Goal: Task Accomplishment & Management: Manage account settings

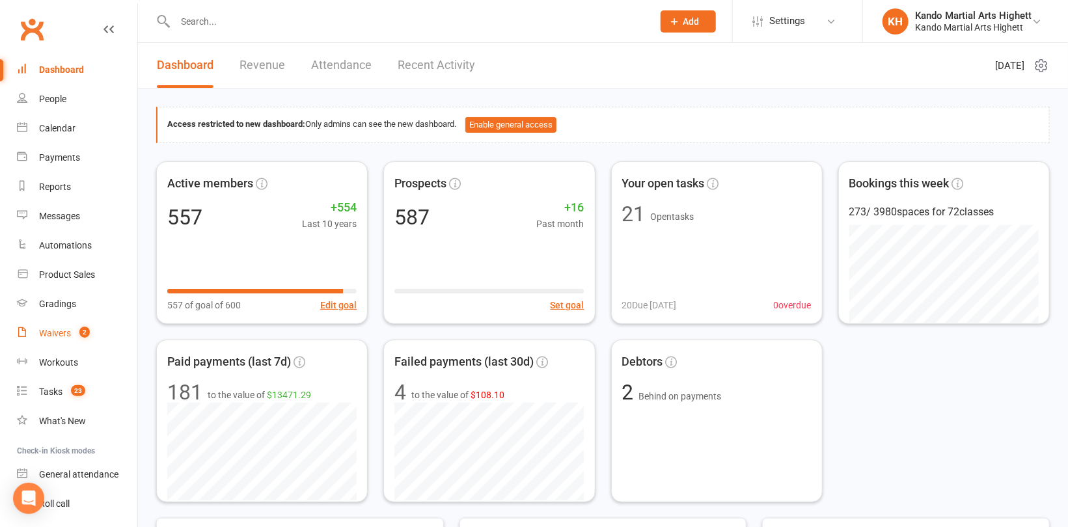
click at [44, 338] on link "Waivers 2" at bounding box center [77, 333] width 120 height 29
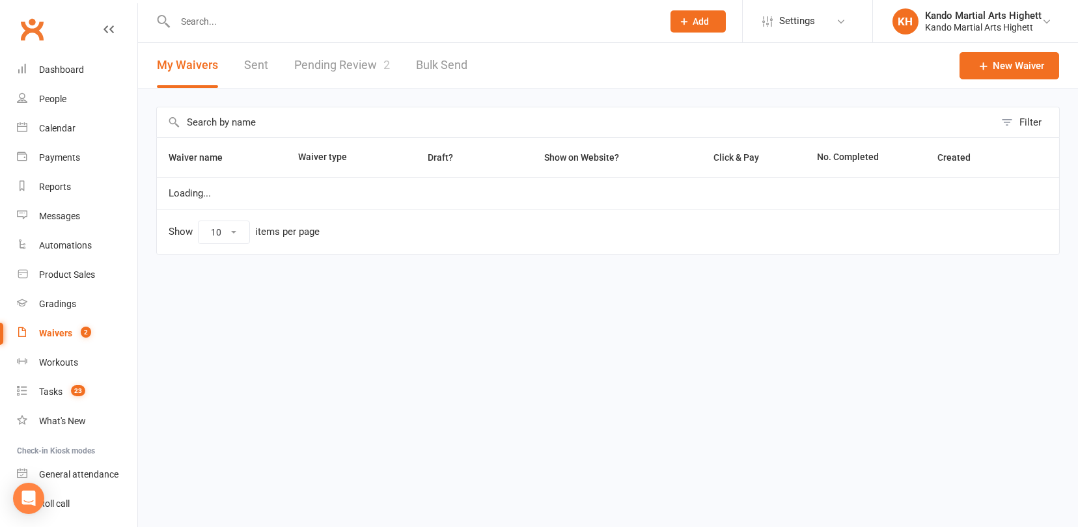
select select "100"
click at [346, 62] on link "Pending Review 2" at bounding box center [342, 65] width 96 height 45
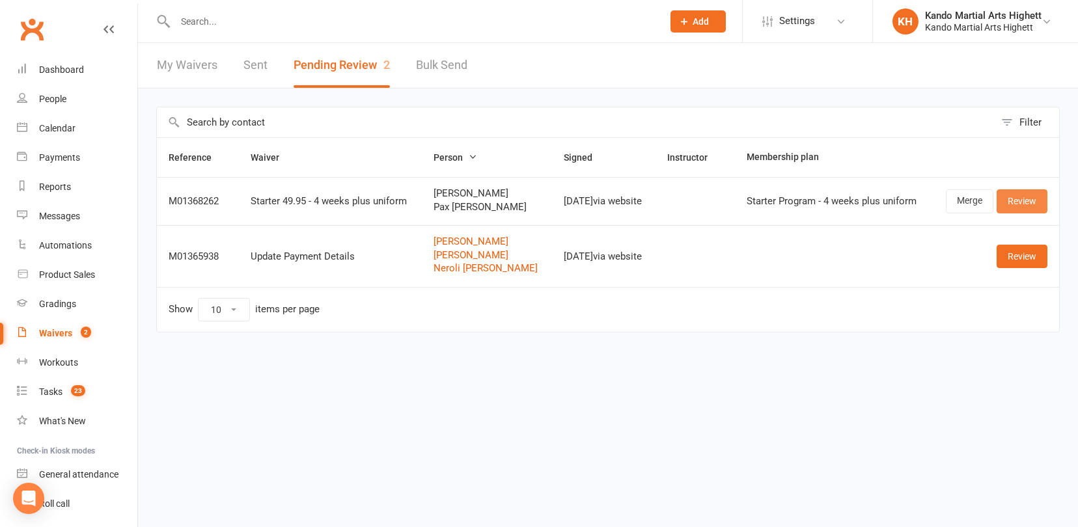
click at [1025, 199] on link "Review" at bounding box center [1021, 200] width 51 height 23
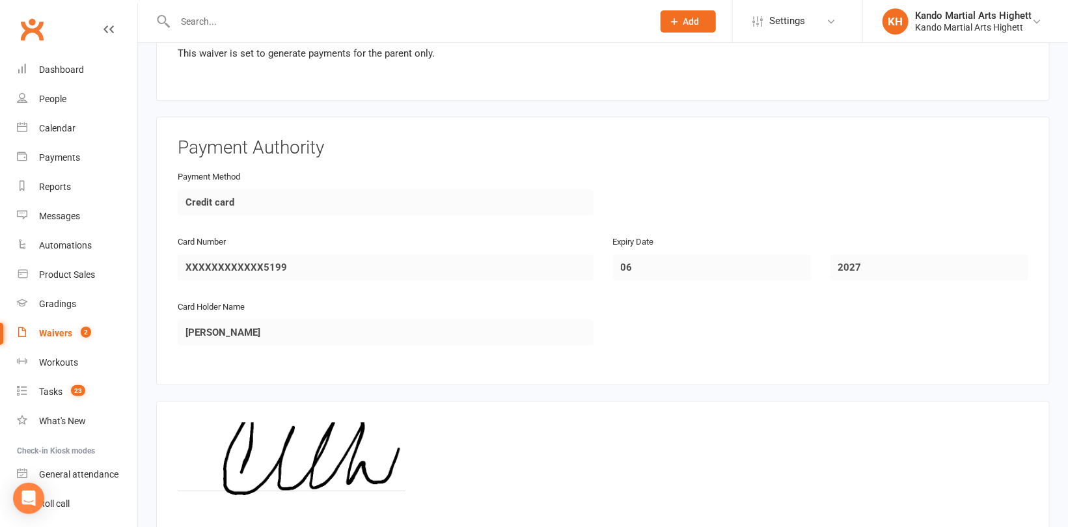
scroll to position [2028, 0]
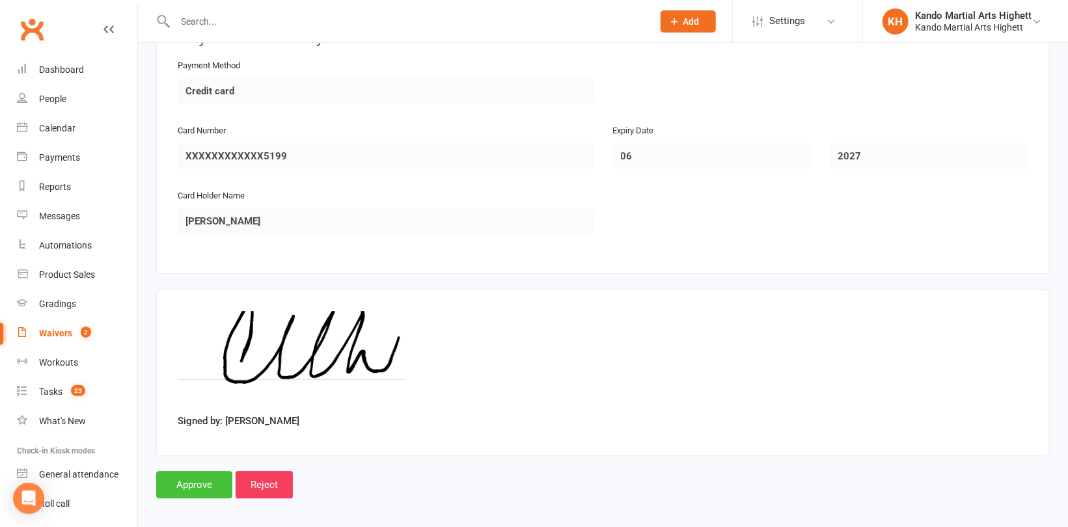
click at [198, 471] on input "Approve" at bounding box center [194, 484] width 76 height 27
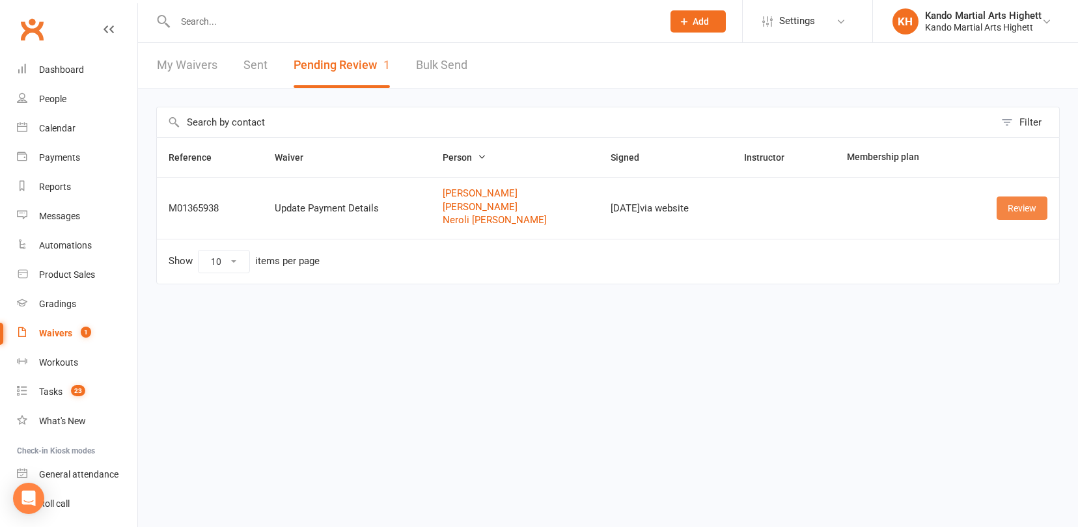
click at [1007, 213] on link "Review" at bounding box center [1021, 208] width 51 height 23
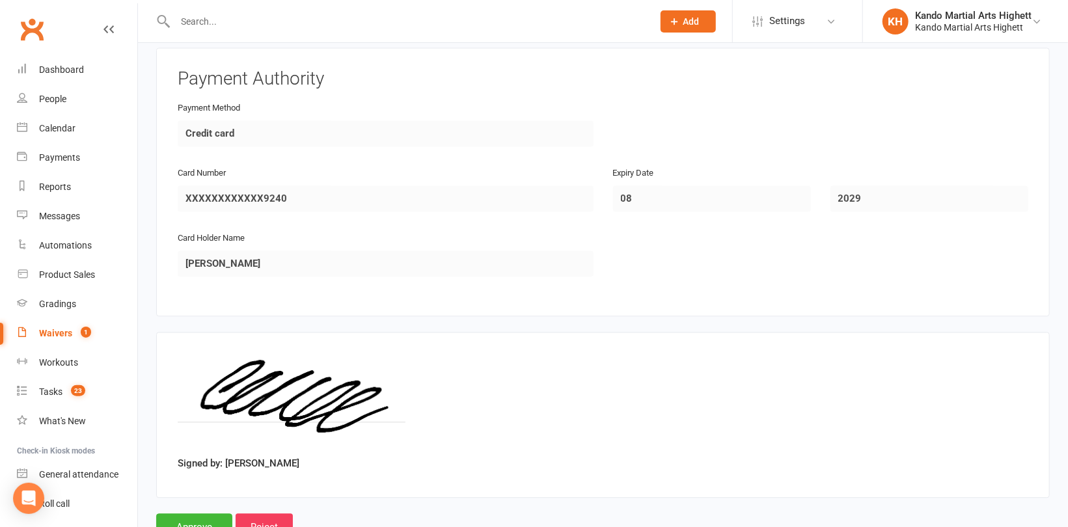
scroll to position [1539, 0]
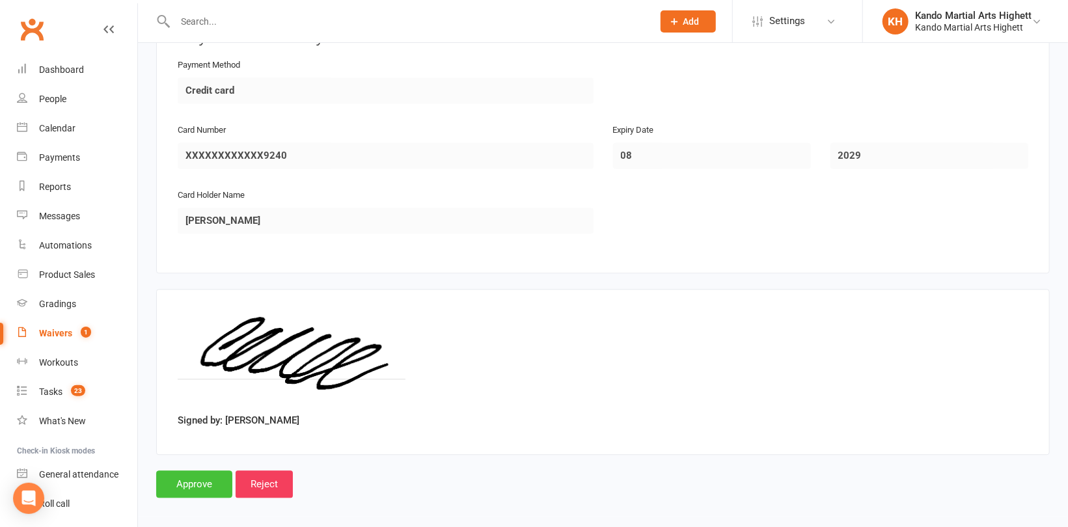
click at [198, 480] on input "Approve" at bounding box center [194, 483] width 76 height 27
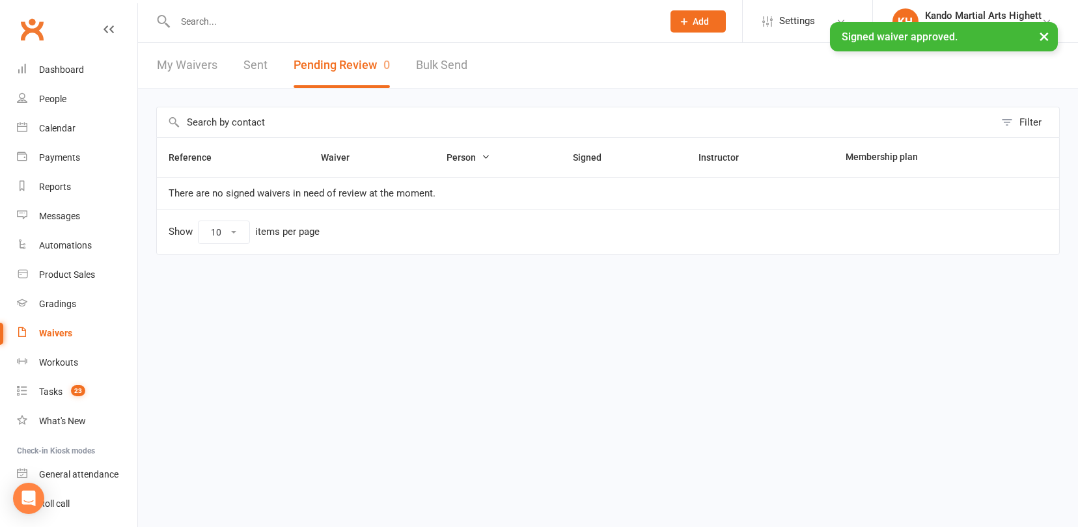
click at [224, 22] on div "× Signed waiver approved." at bounding box center [530, 22] width 1061 height 0
click at [219, 21] on input "text" at bounding box center [412, 21] width 482 height 18
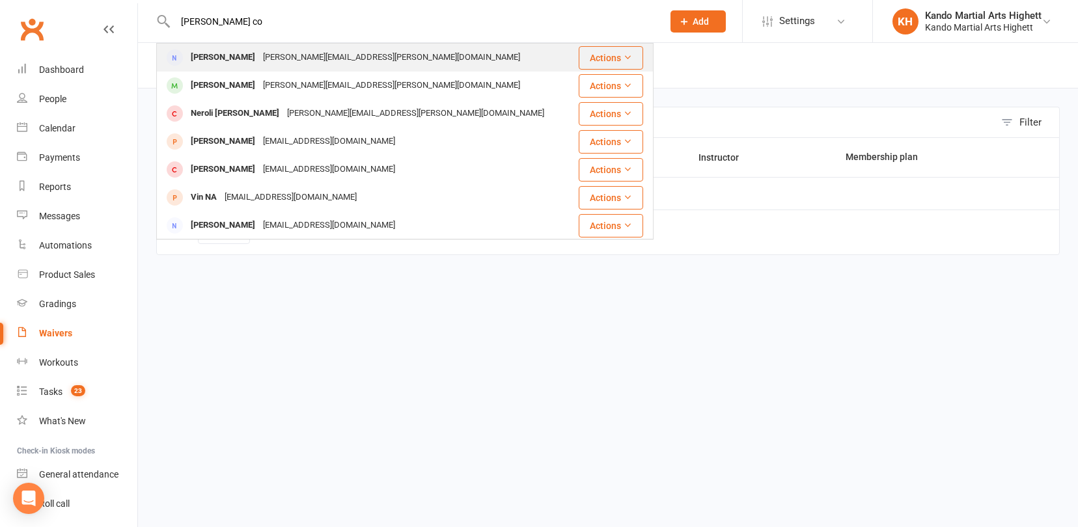
type input "[PERSON_NAME] co"
click at [221, 62] on div "[PERSON_NAME]" at bounding box center [223, 57] width 72 height 19
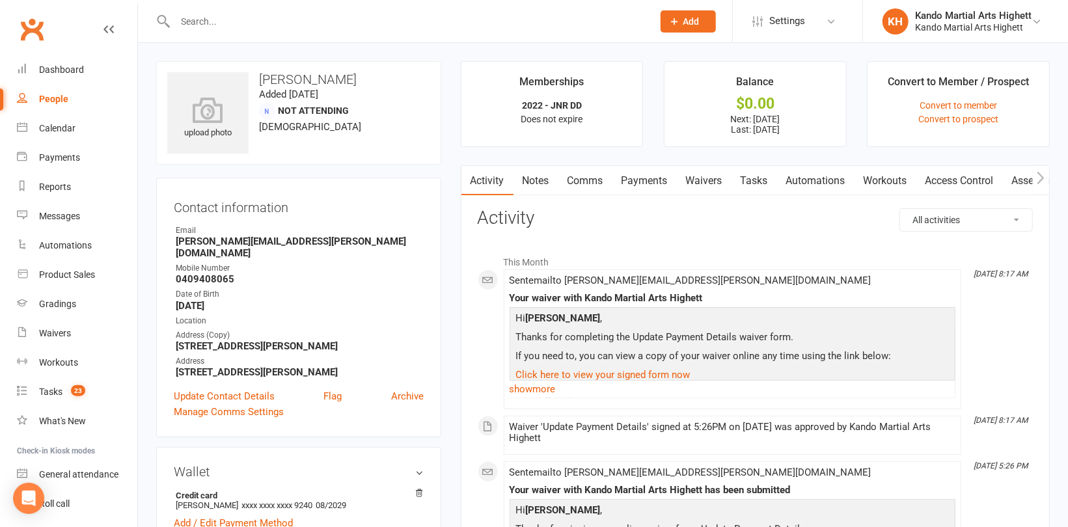
click at [658, 185] on link "Payments" at bounding box center [644, 181] width 64 height 30
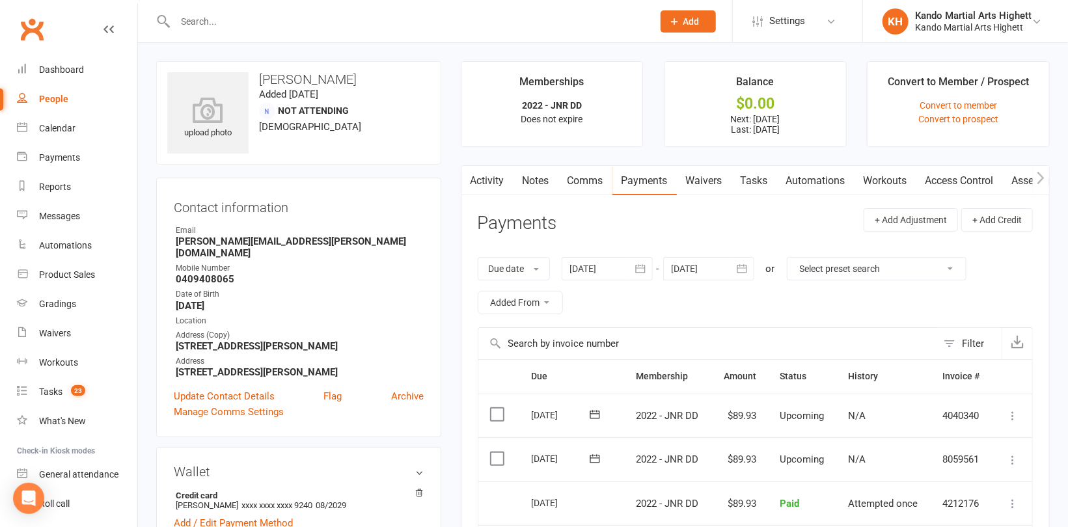
click at [61, 98] on div "People" at bounding box center [53, 99] width 29 height 10
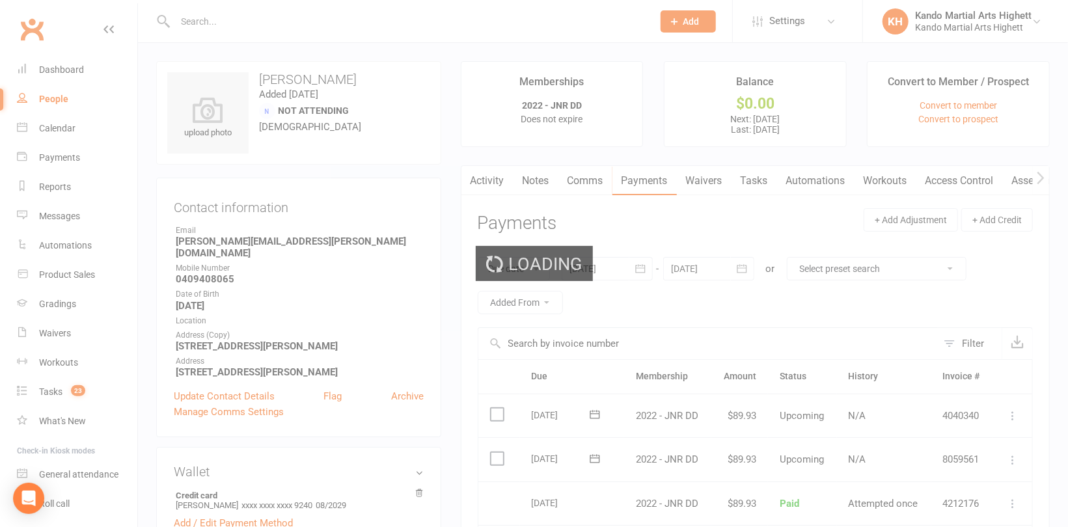
select select "100"
